Goal: Information Seeking & Learning: Learn about a topic

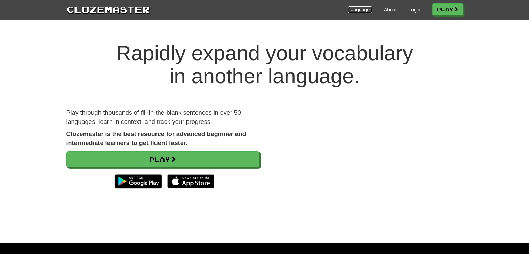
click at [364, 9] on link "Languages" at bounding box center [360, 9] width 24 height 7
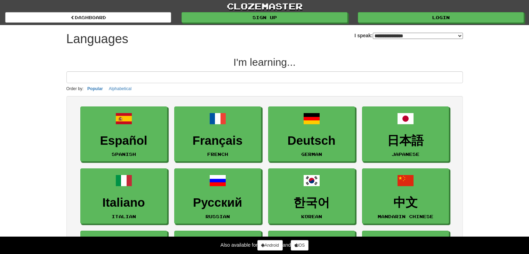
select select "*******"
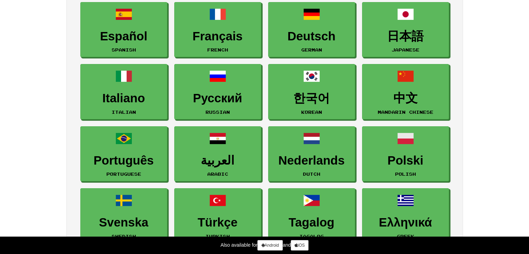
scroll to position [209, 0]
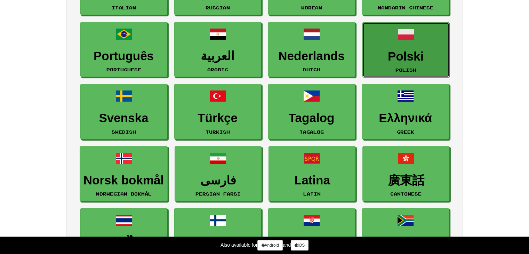
click at [436, 58] on h3 "Polski" at bounding box center [405, 57] width 79 height 14
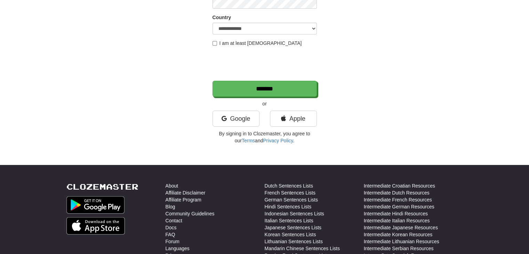
scroll to position [139, 0]
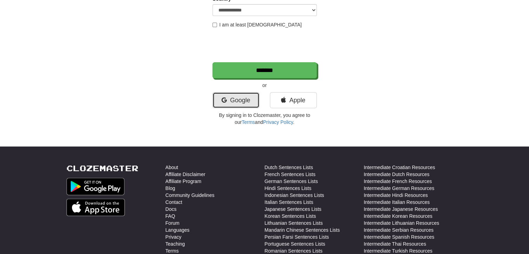
click at [232, 102] on link "Google" at bounding box center [236, 100] width 47 height 16
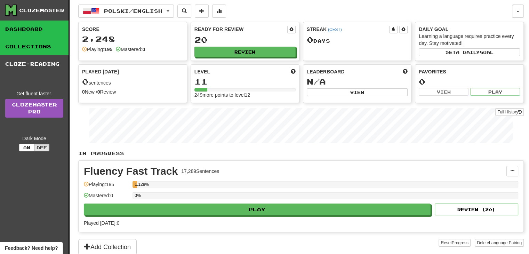
click at [47, 45] on link "Collections" at bounding box center [34, 46] width 69 height 17
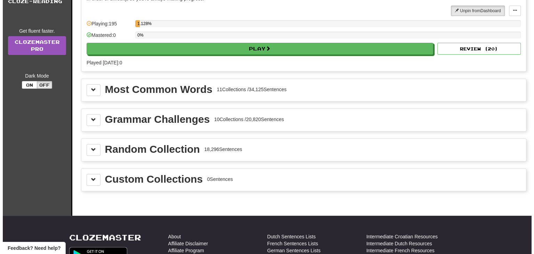
scroll to position [70, 0]
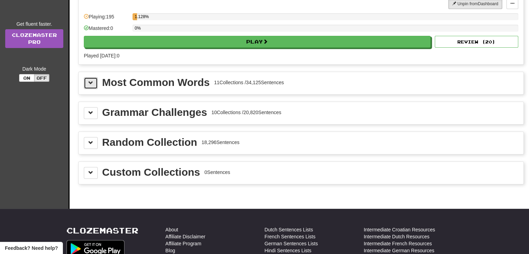
click at [88, 80] on button at bounding box center [91, 83] width 14 height 12
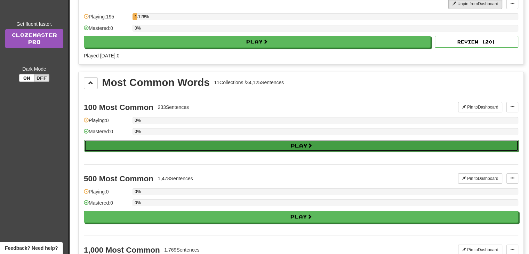
click at [121, 149] on button "Play" at bounding box center [301, 146] width 435 height 12
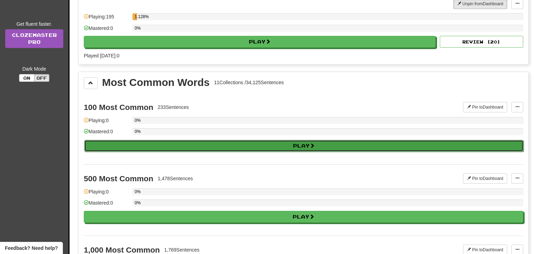
select select "**"
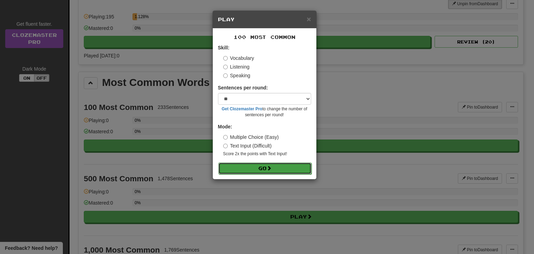
click at [230, 167] on button "Go" at bounding box center [265, 168] width 93 height 12
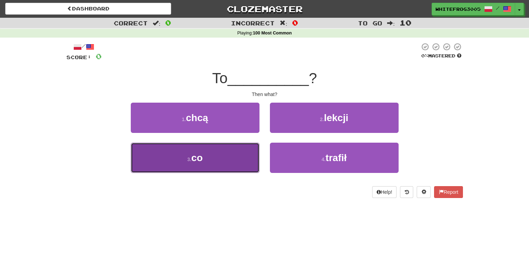
click at [230, 166] on button "3 . co" at bounding box center [195, 158] width 129 height 30
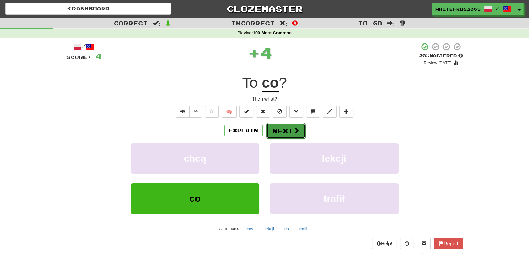
click at [281, 136] on button "Next" at bounding box center [286, 131] width 39 height 16
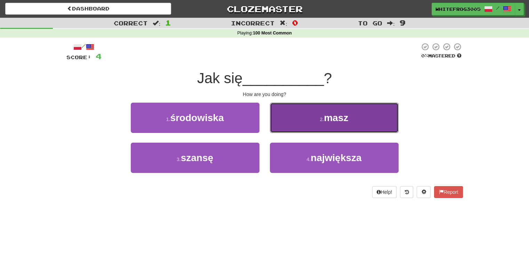
click at [337, 113] on span "masz" at bounding box center [336, 117] width 24 height 11
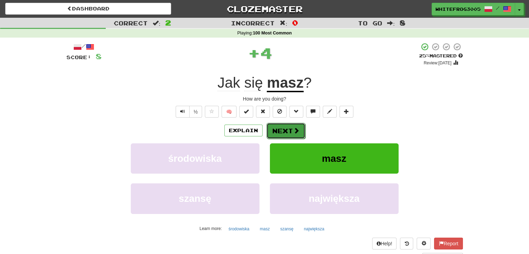
click at [297, 130] on span at bounding box center [296, 130] width 6 height 6
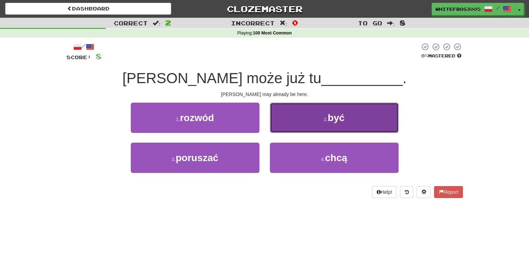
click at [298, 127] on button "2 . być" at bounding box center [334, 118] width 129 height 30
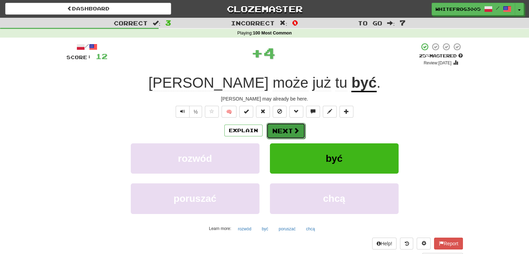
click at [296, 128] on span at bounding box center [296, 130] width 6 height 6
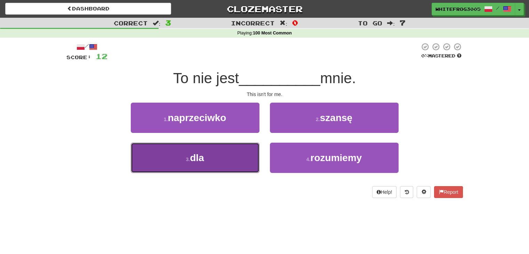
click at [253, 153] on button "3 . dla" at bounding box center [195, 158] width 129 height 30
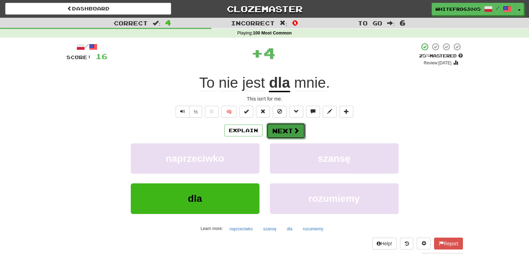
click at [279, 132] on button "Next" at bounding box center [286, 131] width 39 height 16
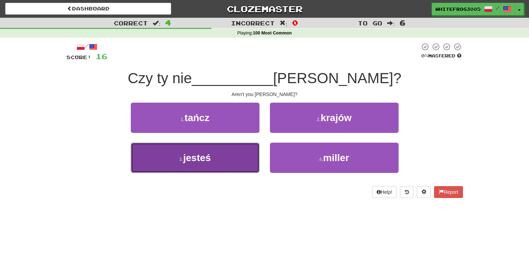
click at [246, 153] on button "3 . jesteś" at bounding box center [195, 158] width 129 height 30
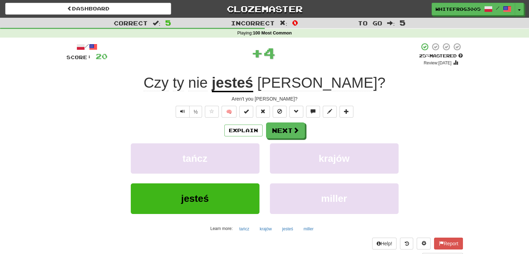
click at [305, 128] on div "Explain Next" at bounding box center [264, 130] width 397 height 16
click at [300, 132] on button "Next" at bounding box center [286, 131] width 39 height 16
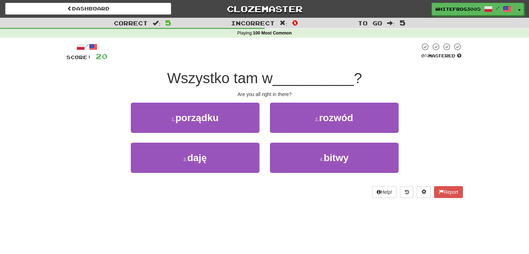
click at [260, 130] on div "1 . porządku" at bounding box center [195, 123] width 139 height 40
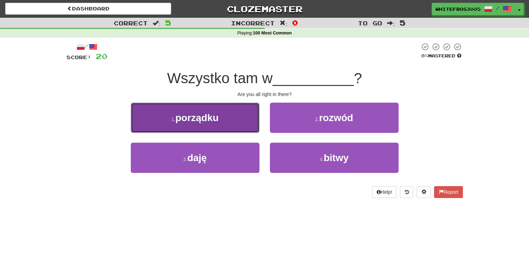
click at [239, 125] on button "1 . porządku" at bounding box center [195, 118] width 129 height 30
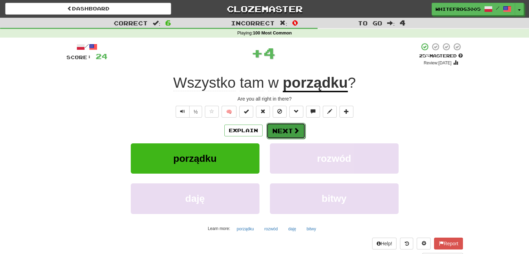
click at [280, 129] on button "Next" at bounding box center [286, 131] width 39 height 16
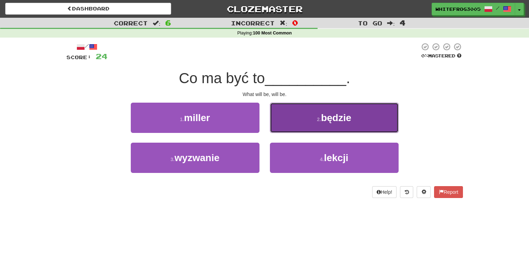
click at [301, 127] on button "2 . będzie" at bounding box center [334, 118] width 129 height 30
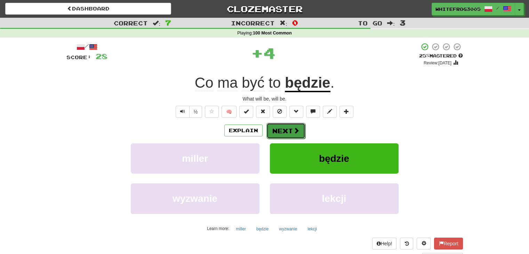
click at [299, 128] on button "Next" at bounding box center [286, 131] width 39 height 16
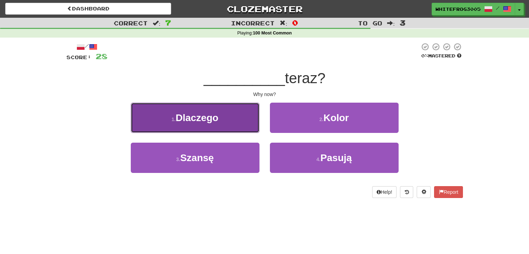
click at [247, 128] on button "1 . Dlaczego" at bounding box center [195, 118] width 129 height 30
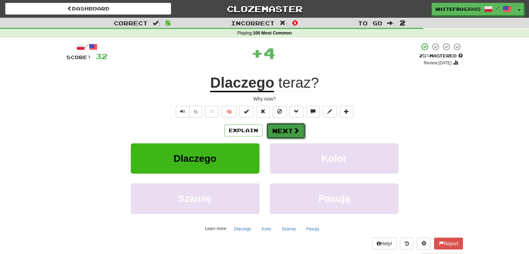
click at [286, 128] on button "Next" at bounding box center [286, 131] width 39 height 16
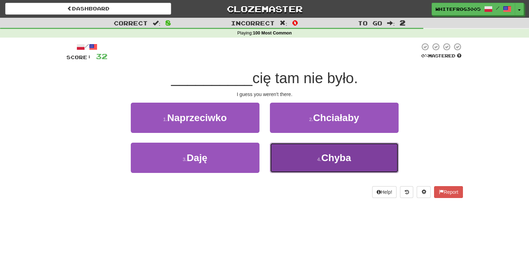
click at [308, 164] on button "4 . Chyba" at bounding box center [334, 158] width 129 height 30
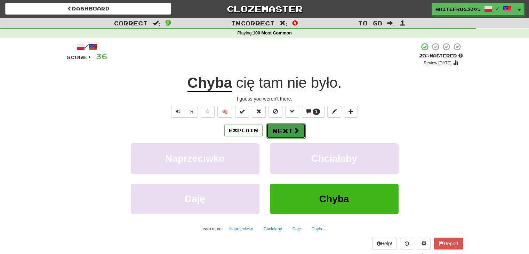
click at [286, 135] on button "Next" at bounding box center [286, 131] width 39 height 16
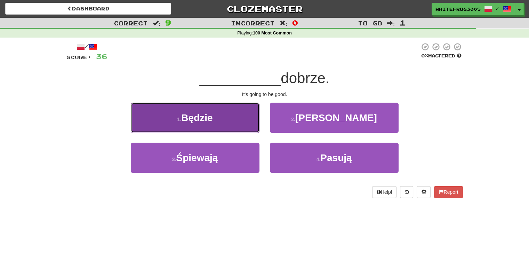
click at [248, 129] on button "1 . Będzie" at bounding box center [195, 118] width 129 height 30
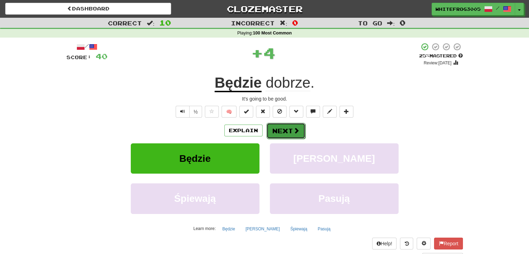
click at [288, 132] on button "Next" at bounding box center [286, 131] width 39 height 16
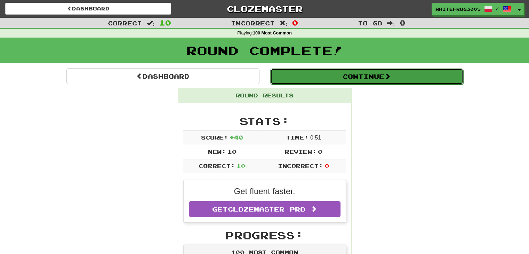
click at [338, 77] on button "Continue" at bounding box center [366, 77] width 193 height 16
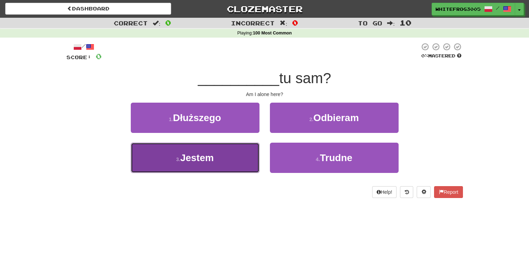
click at [254, 152] on button "3 . Jestem" at bounding box center [195, 158] width 129 height 30
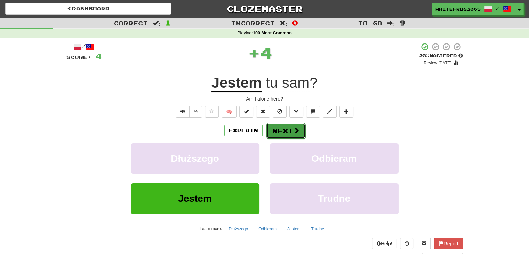
click at [280, 130] on button "Next" at bounding box center [286, 131] width 39 height 16
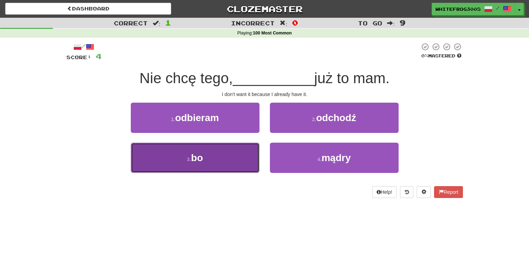
click at [239, 161] on button "3 . bo" at bounding box center [195, 158] width 129 height 30
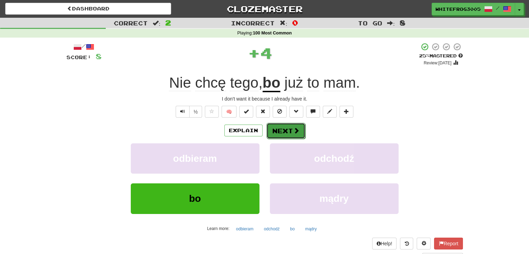
click at [274, 130] on button "Next" at bounding box center [286, 131] width 39 height 16
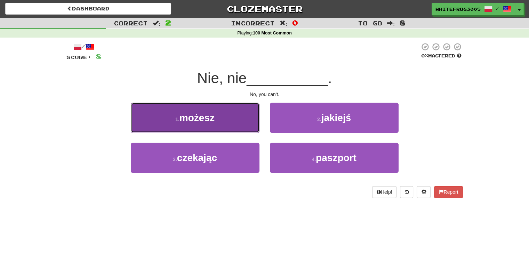
click at [251, 129] on button "1 . możesz" at bounding box center [195, 118] width 129 height 30
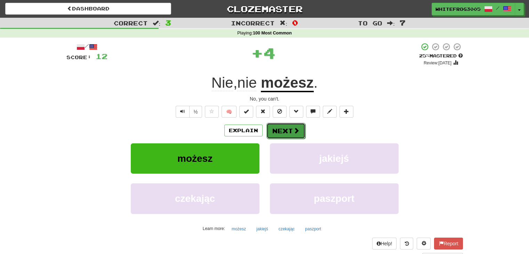
click at [292, 128] on button "Next" at bounding box center [286, 131] width 39 height 16
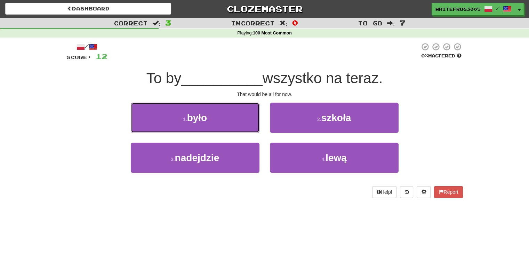
click at [247, 133] on div "1 . było" at bounding box center [195, 123] width 139 height 40
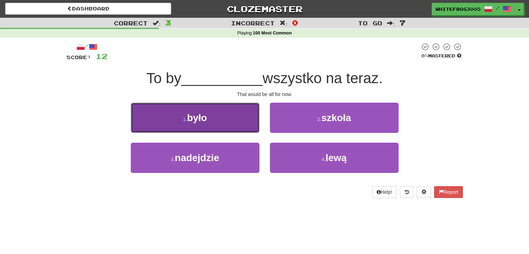
click at [241, 126] on button "1 . było" at bounding box center [195, 118] width 129 height 30
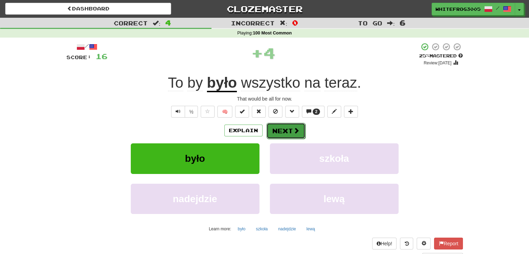
click at [295, 130] on span at bounding box center [296, 130] width 6 height 6
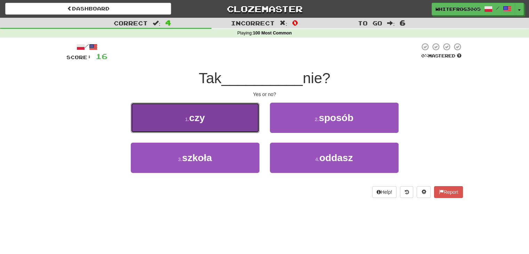
click at [255, 130] on button "1 . czy" at bounding box center [195, 118] width 129 height 30
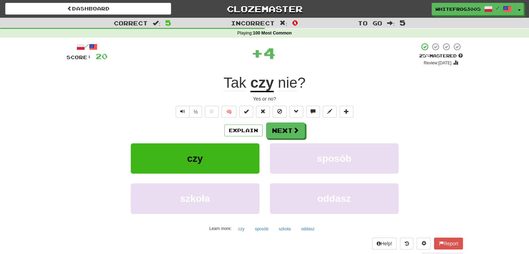
click at [308, 130] on div "Explain Next" at bounding box center [264, 130] width 397 height 16
click at [293, 130] on span at bounding box center [296, 130] width 6 height 6
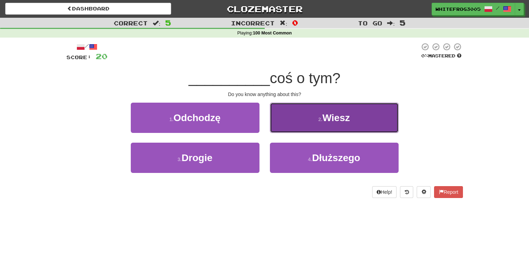
click at [285, 126] on button "2 . Wiesz" at bounding box center [334, 118] width 129 height 30
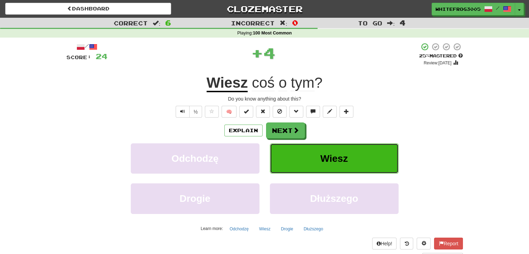
click at [294, 162] on button "Wiesz" at bounding box center [334, 158] width 129 height 30
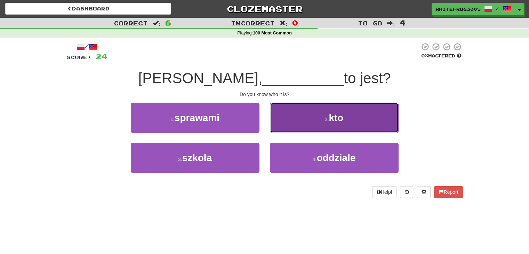
click at [299, 126] on button "2 . kto" at bounding box center [334, 118] width 129 height 30
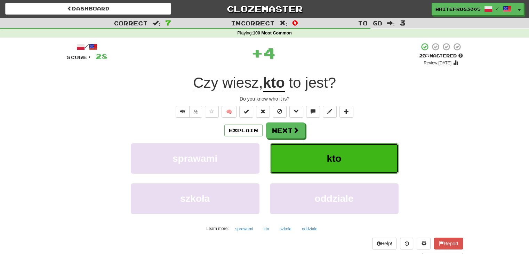
click at [306, 166] on button "kto" at bounding box center [334, 158] width 129 height 30
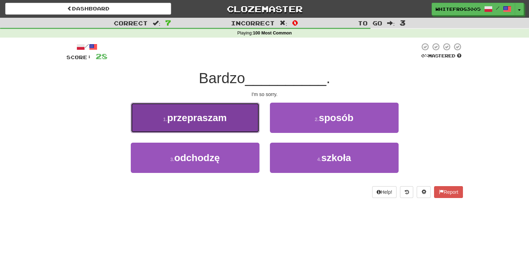
click at [253, 121] on button "1 . przepraszam" at bounding box center [195, 118] width 129 height 30
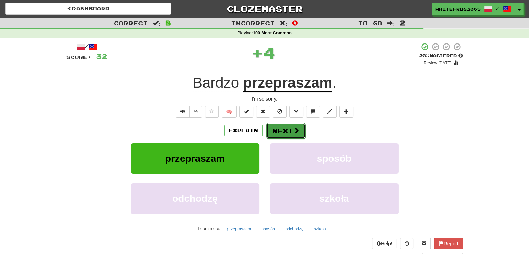
click at [287, 132] on button "Next" at bounding box center [286, 131] width 39 height 16
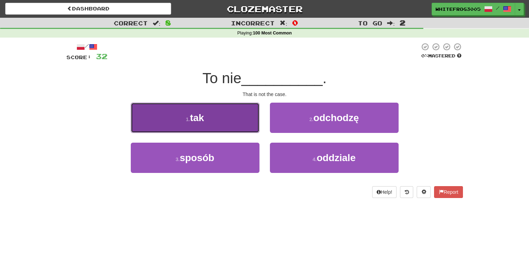
click at [243, 129] on button "1 . tak" at bounding box center [195, 118] width 129 height 30
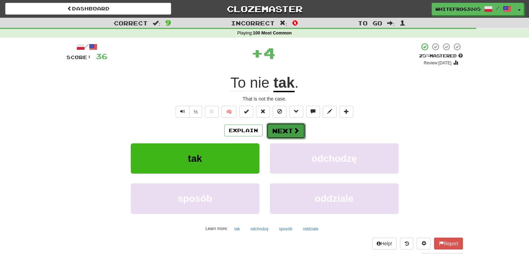
click at [285, 132] on button "Next" at bounding box center [286, 131] width 39 height 16
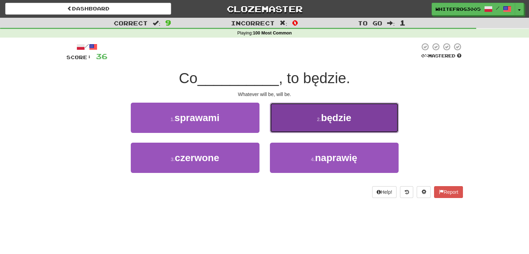
click at [288, 131] on button "2 . będzie" at bounding box center [334, 118] width 129 height 30
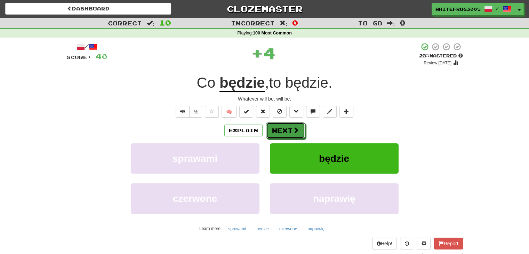
click at [288, 131] on button "Next" at bounding box center [285, 130] width 39 height 16
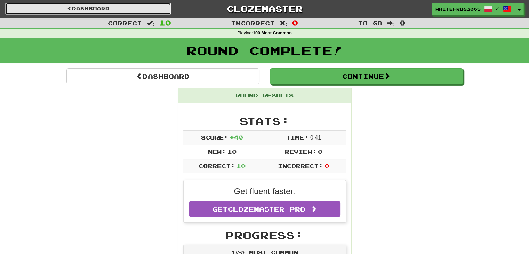
click at [139, 10] on link "Dashboard" at bounding box center [88, 9] width 166 height 12
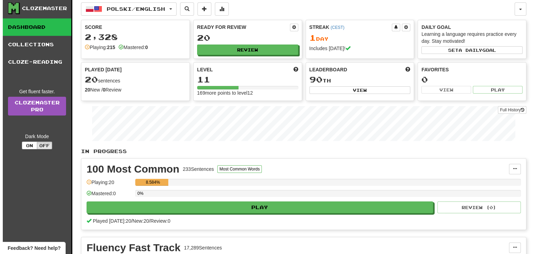
scroll to position [35, 0]
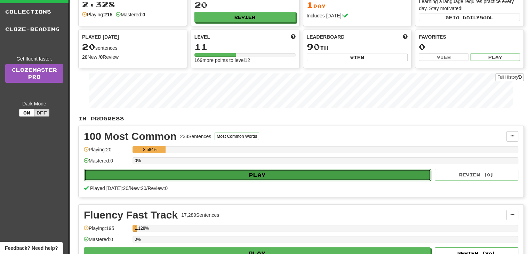
click at [244, 174] on button "Play" at bounding box center [257, 175] width 347 height 12
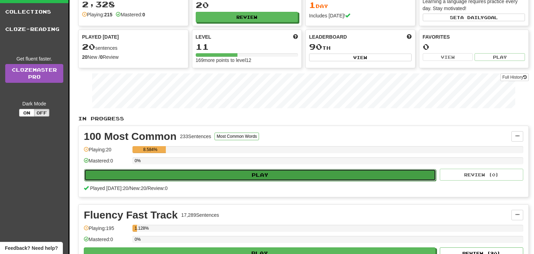
select select "**"
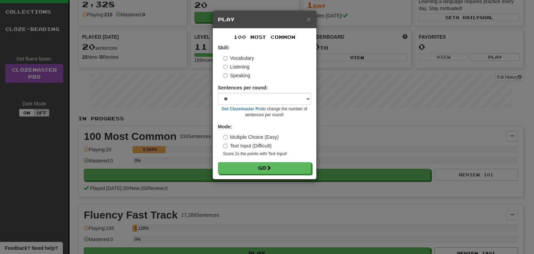
click at [251, 145] on label "Text Input (Difficult)" at bounding box center [247, 145] width 49 height 7
click at [260, 170] on button "Go" at bounding box center [265, 168] width 93 height 12
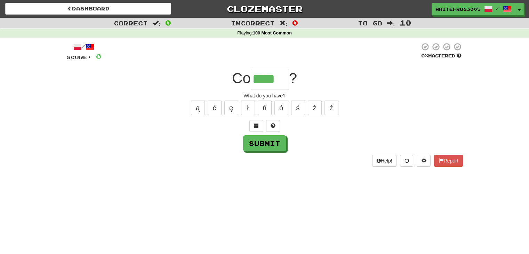
type input "****"
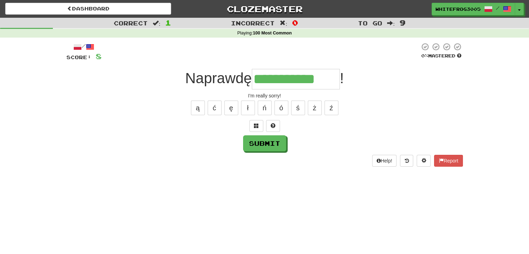
type input "**********"
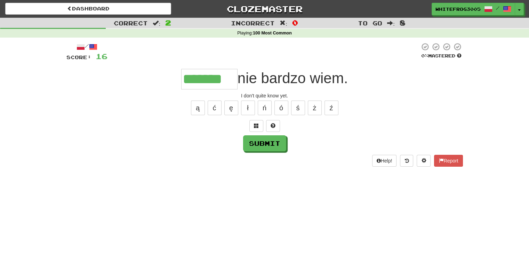
type input "*******"
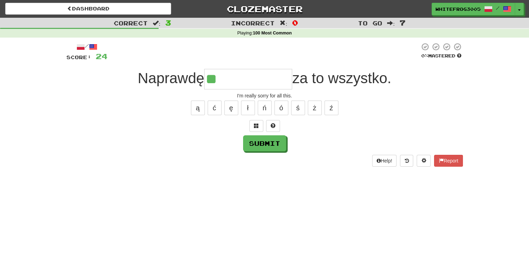
type input "*"
type input "**********"
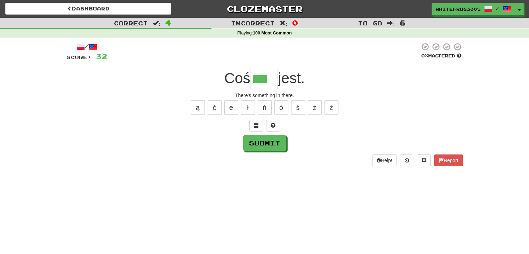
type input "***"
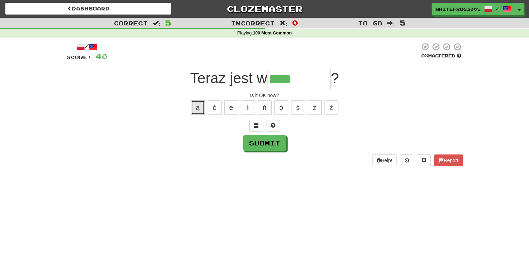
click at [203, 103] on button "ą" at bounding box center [198, 107] width 14 height 15
type input "********"
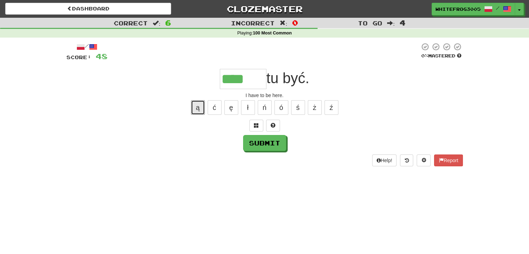
click at [203, 103] on button "ą" at bounding box center [198, 107] width 14 height 15
click at [228, 110] on button "ę" at bounding box center [231, 107] width 14 height 15
type input "*****"
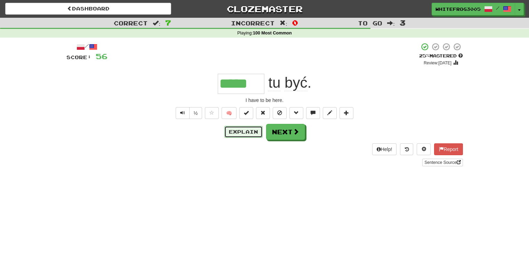
click at [240, 130] on button "Explain" at bounding box center [243, 132] width 38 height 12
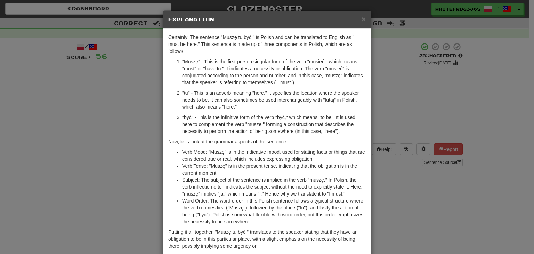
scroll to position [37, 0]
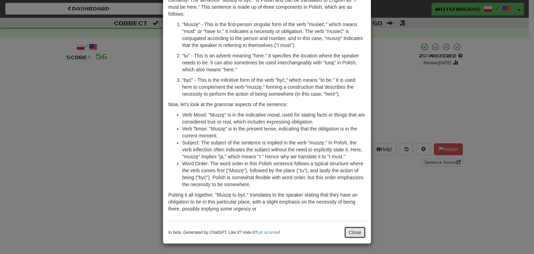
click at [352, 233] on button "Close" at bounding box center [355, 233] width 22 height 12
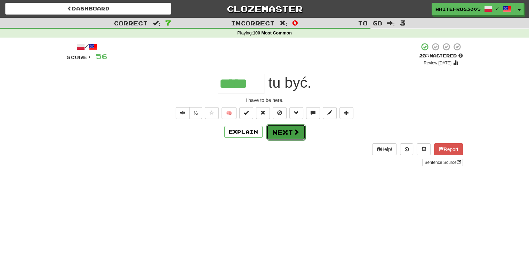
click at [290, 133] on button "Next" at bounding box center [286, 132] width 39 height 16
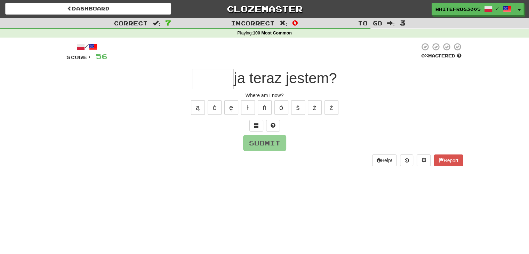
click at [209, 83] on input "text" at bounding box center [213, 79] width 42 height 20
type input "*****"
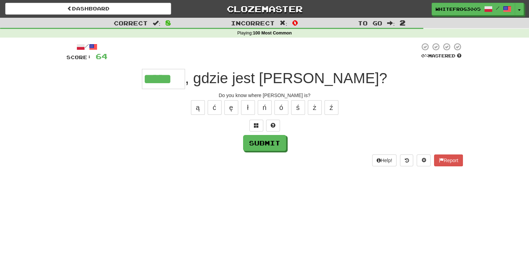
type input "*****"
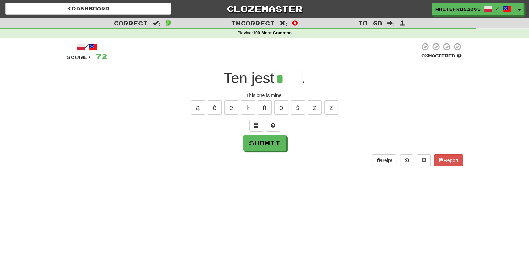
click at [274, 108] on div "ą ć ę ł ń ó ś ż ź" at bounding box center [264, 107] width 397 height 17
click at [280, 108] on button "ó" at bounding box center [282, 107] width 14 height 15
type input "***"
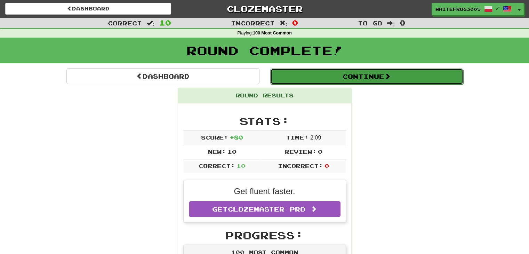
click at [397, 71] on button "Continue" at bounding box center [366, 77] width 193 height 16
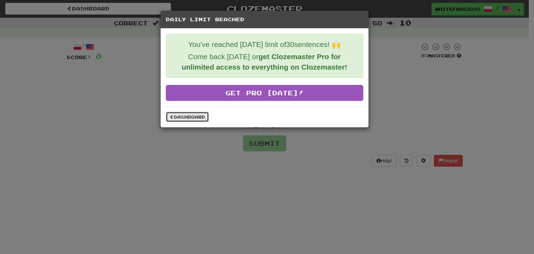
click at [175, 116] on link "Dashboard" at bounding box center [187, 117] width 43 height 10
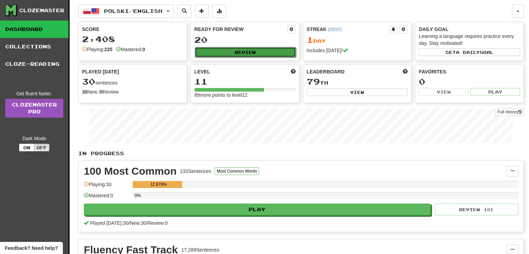
click at [240, 49] on button "Review" at bounding box center [245, 52] width 101 height 10
select select "**"
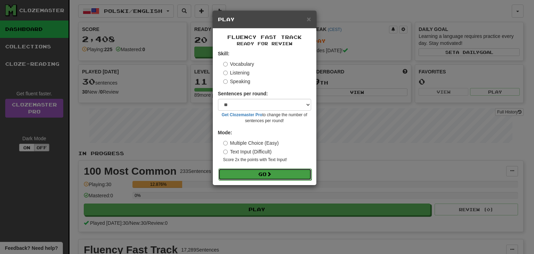
click at [278, 178] on button "Go" at bounding box center [265, 174] width 93 height 12
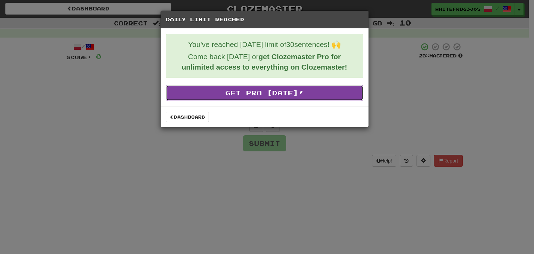
click at [267, 88] on link "Get Pro [DATE]!" at bounding box center [265, 93] width 198 height 16
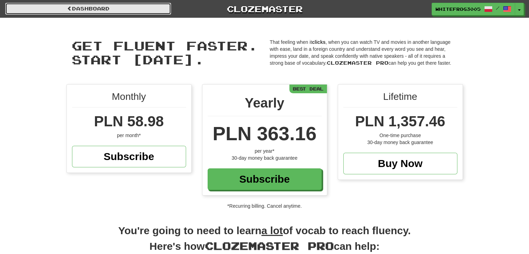
click at [83, 6] on link "Dashboard" at bounding box center [88, 9] width 166 height 12
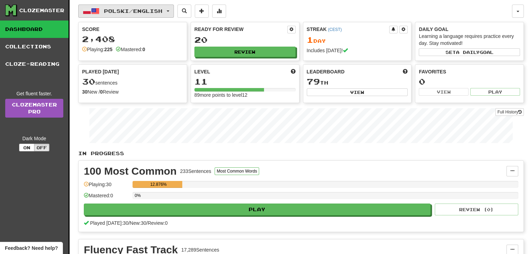
click at [167, 14] on button "Polski / English" at bounding box center [126, 11] width 96 height 13
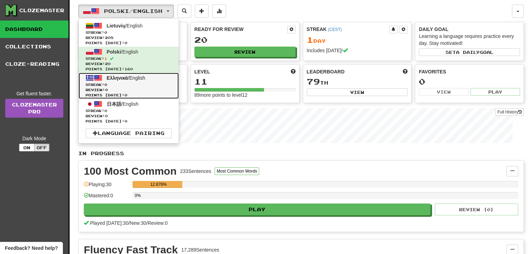
drag, startPoint x: 128, startPoint y: 84, endPoint x: 123, endPoint y: 87, distance: 6.0
click at [123, 87] on link "Ελληνικά / English Streak: 0 Review: 0 Points today: 0" at bounding box center [129, 86] width 100 height 26
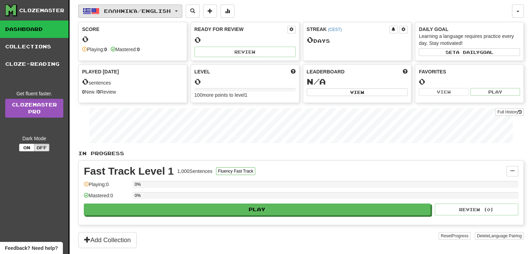
click at [142, 10] on span "Ελληνικά / English" at bounding box center [137, 11] width 67 height 6
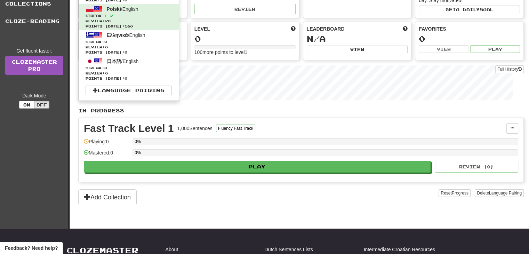
scroll to position [35, 0]
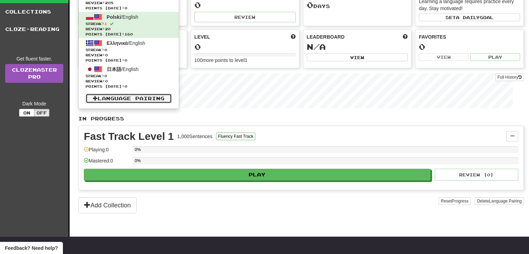
click at [117, 101] on link "Language Pairing" at bounding box center [129, 99] width 86 height 10
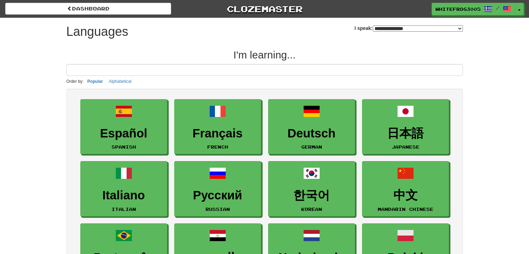
select select "*******"
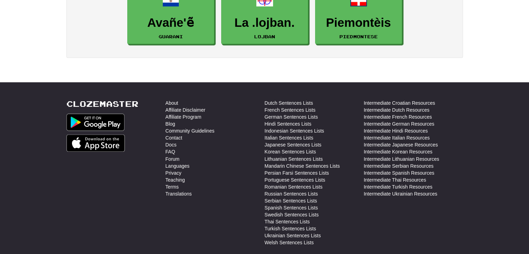
scroll to position [1183, 0]
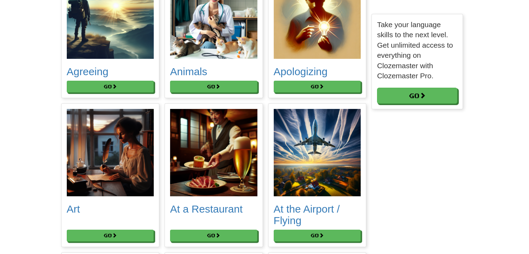
scroll to position [139, 0]
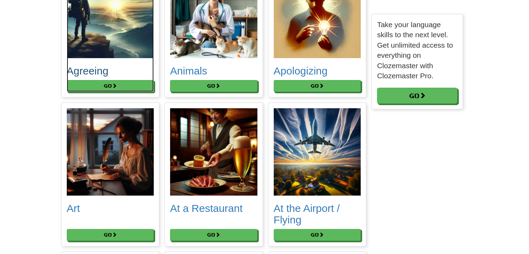
click at [84, 73] on h2 "Agreeing" at bounding box center [110, 70] width 87 height 11
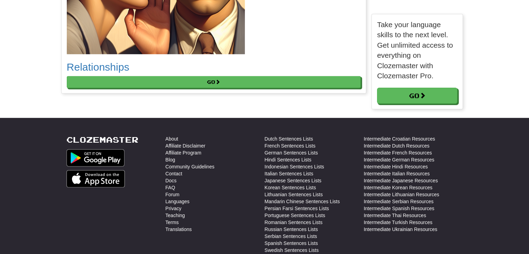
scroll to position [3, 3]
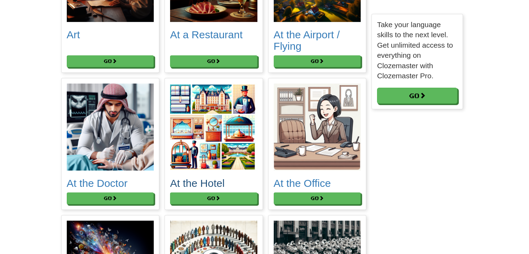
scroll to position [313, 0]
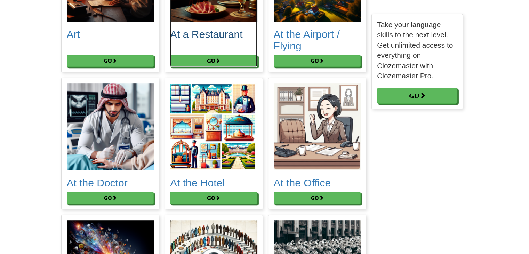
click at [197, 37] on h2 "At a Restaurant" at bounding box center [213, 34] width 87 height 11
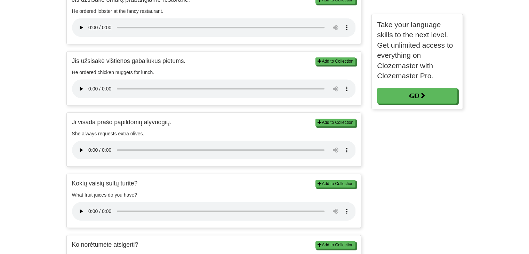
scroll to position [731, 0]
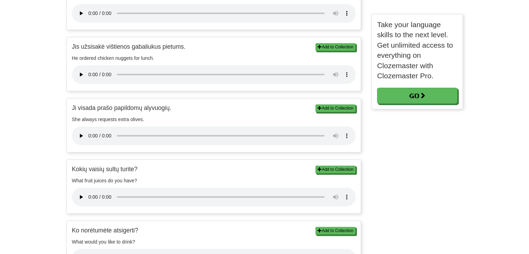
click at [237, 170] on p "Kokių vaisių sultų turite?" at bounding box center [214, 169] width 284 height 9
drag, startPoint x: 72, startPoint y: 170, endPoint x: 144, endPoint y: 169, distance: 72.4
click at [144, 169] on p "Kokių vaisių sultų turite?" at bounding box center [214, 169] width 284 height 9
copy p "Kokių vaisių sultų turite?"
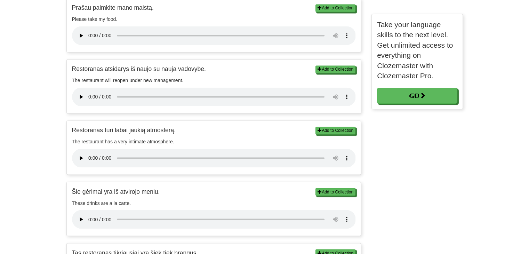
scroll to position [1148, 0]
